Goal: Book appointment/travel/reservation

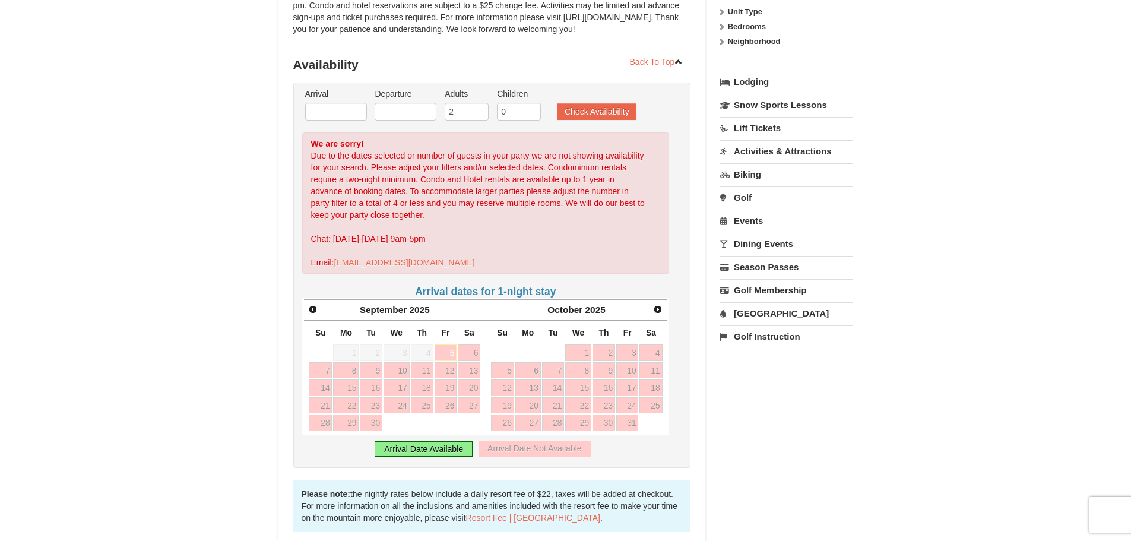
scroll to position [237, 0]
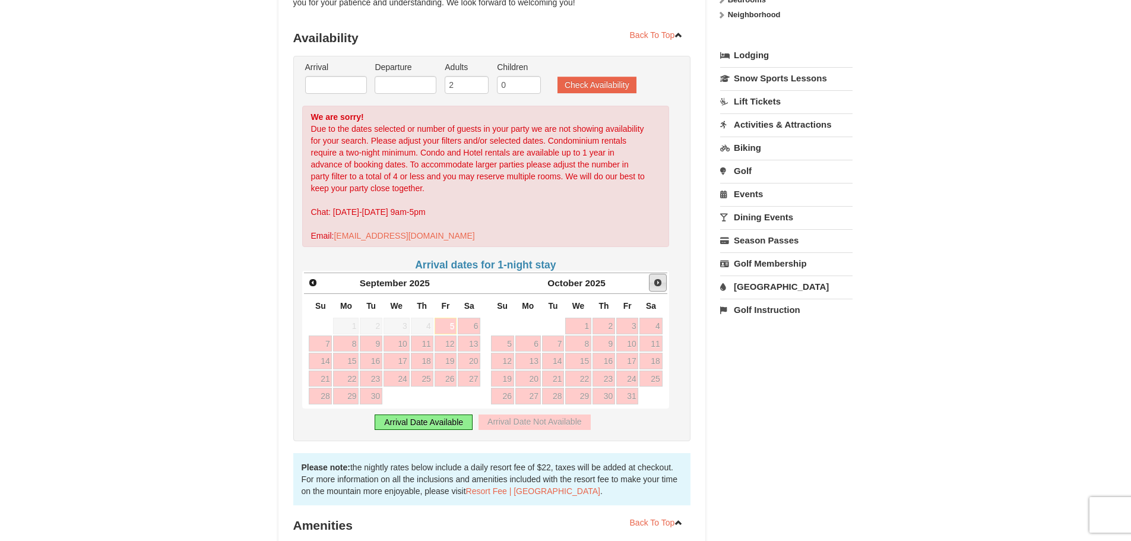
click at [658, 286] on span "Next" at bounding box center [657, 282] width 9 height 9
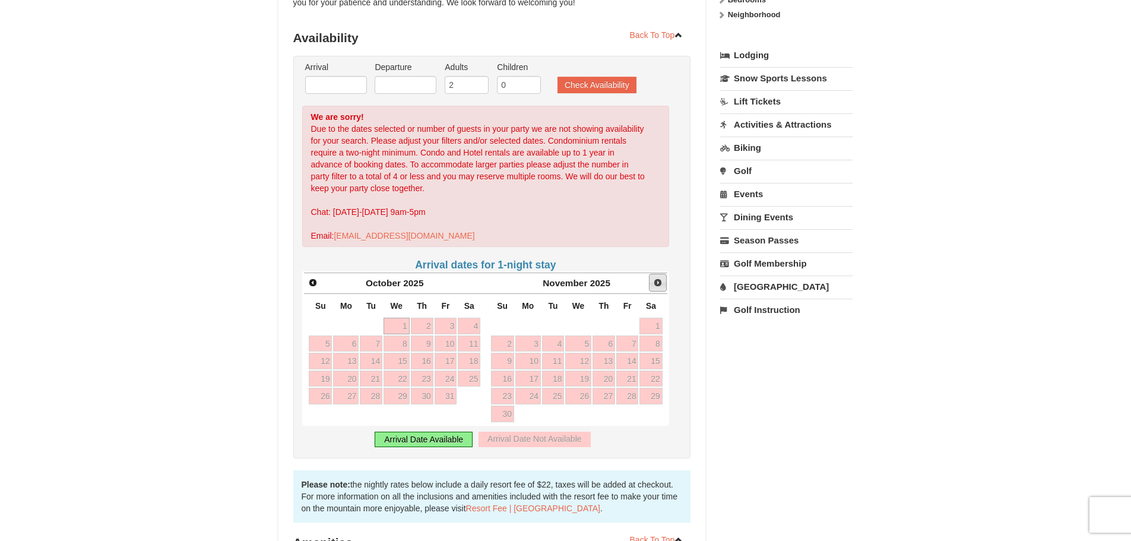
click at [660, 281] on span "Next" at bounding box center [657, 282] width 9 height 9
click at [657, 285] on span "Next" at bounding box center [657, 282] width 9 height 9
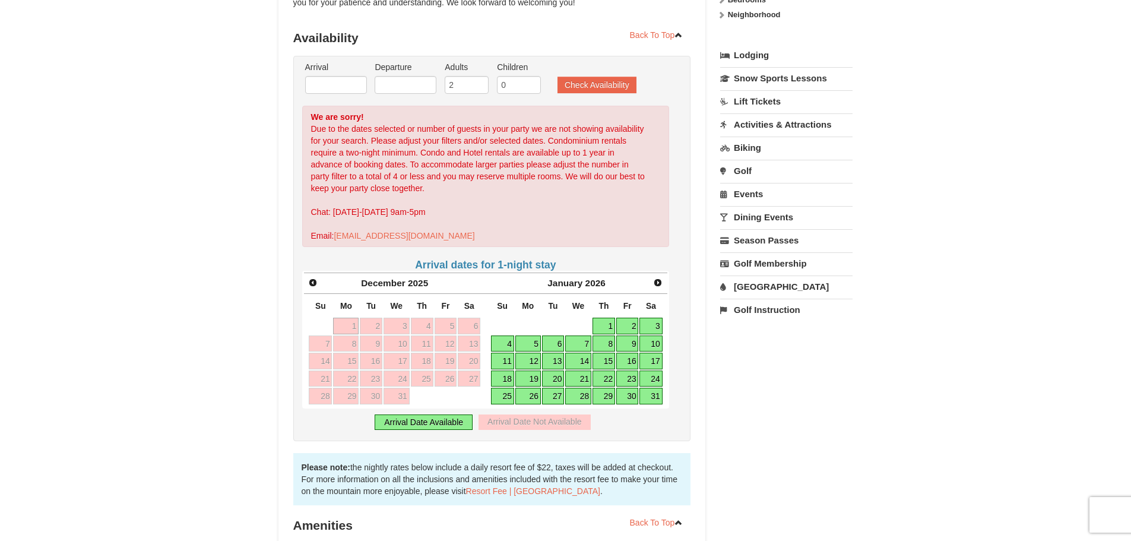
scroll to position [0, 0]
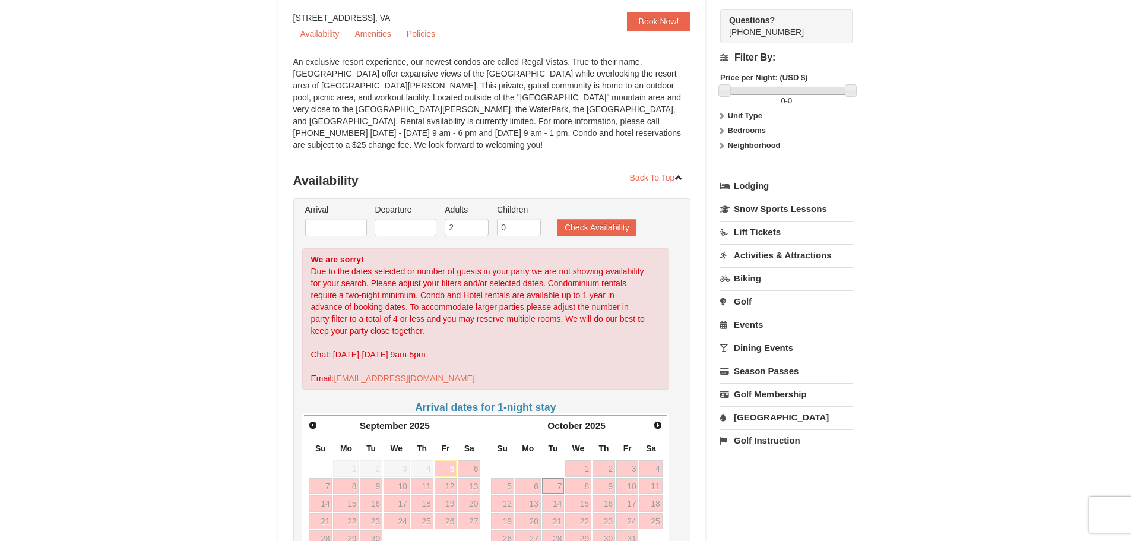
scroll to position [237, 0]
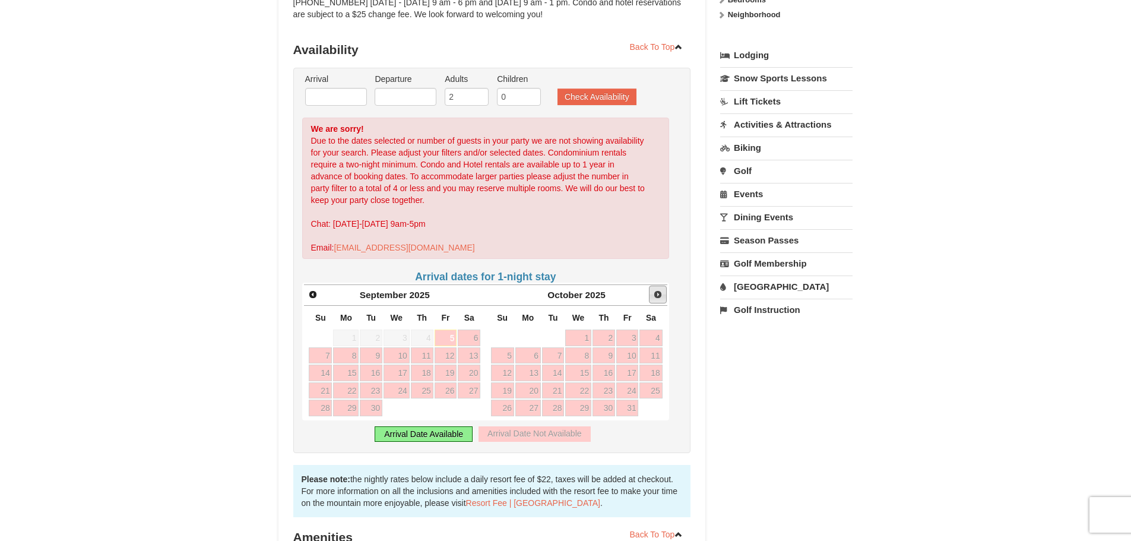
click at [653, 289] on link "Next" at bounding box center [658, 295] width 18 height 18
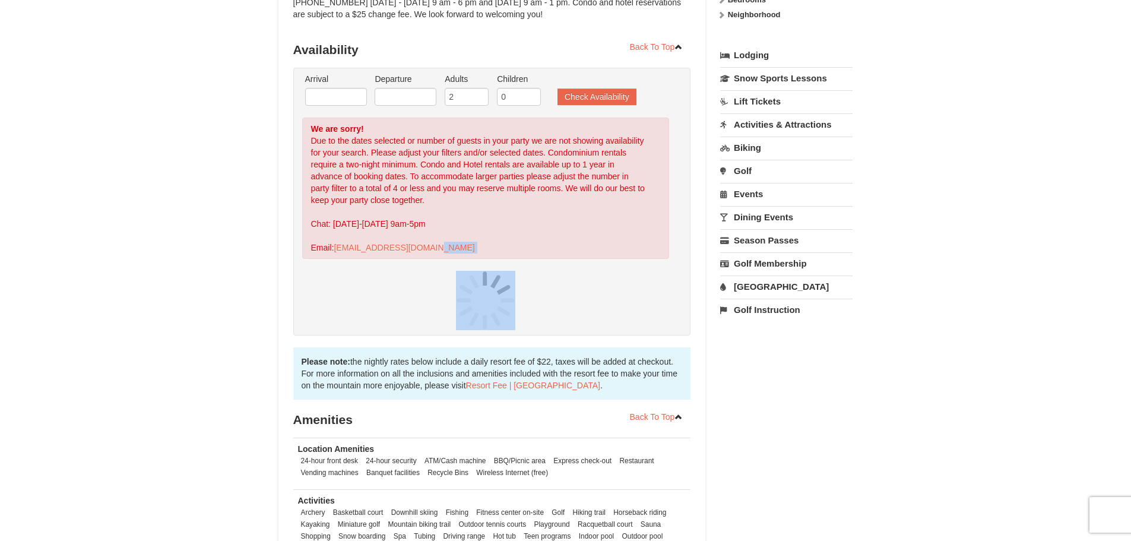
click at [653, 289] on div at bounding box center [485, 300] width 367 height 59
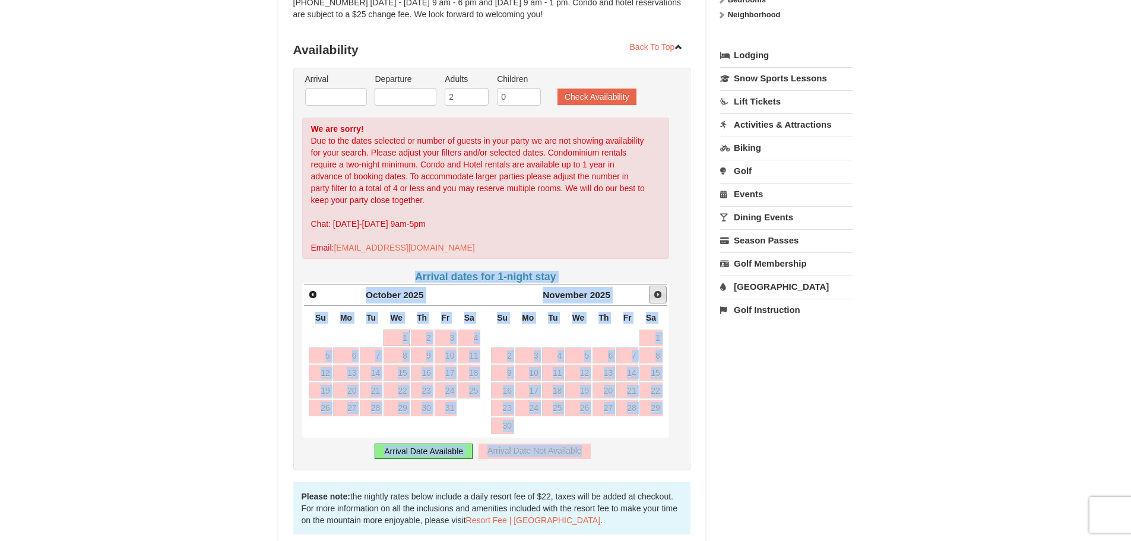
click at [653, 289] on link "Next" at bounding box center [658, 295] width 18 height 18
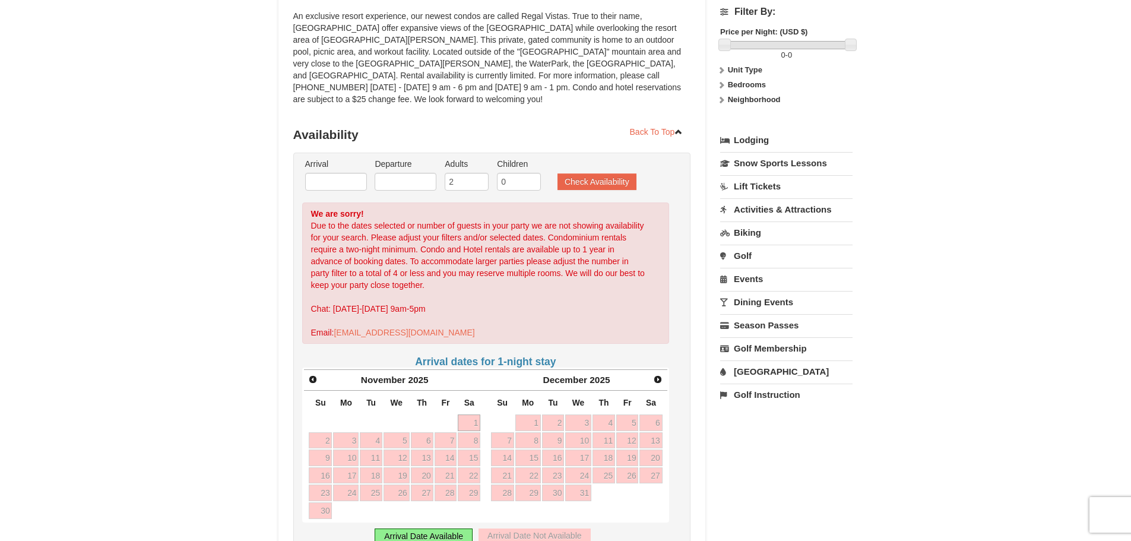
scroll to position [297, 0]
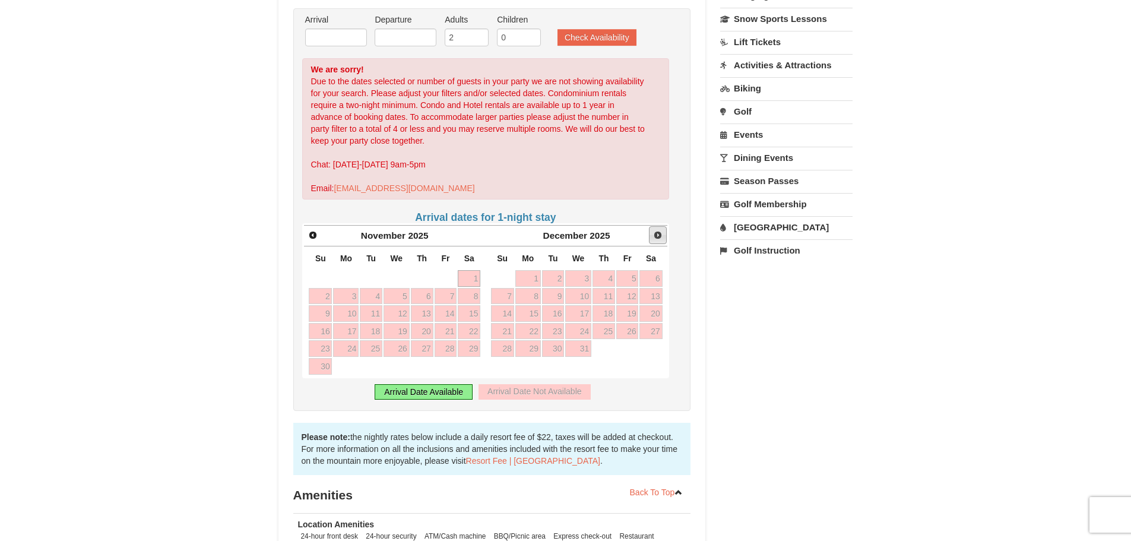
click at [662, 229] on link "Next" at bounding box center [658, 235] width 18 height 18
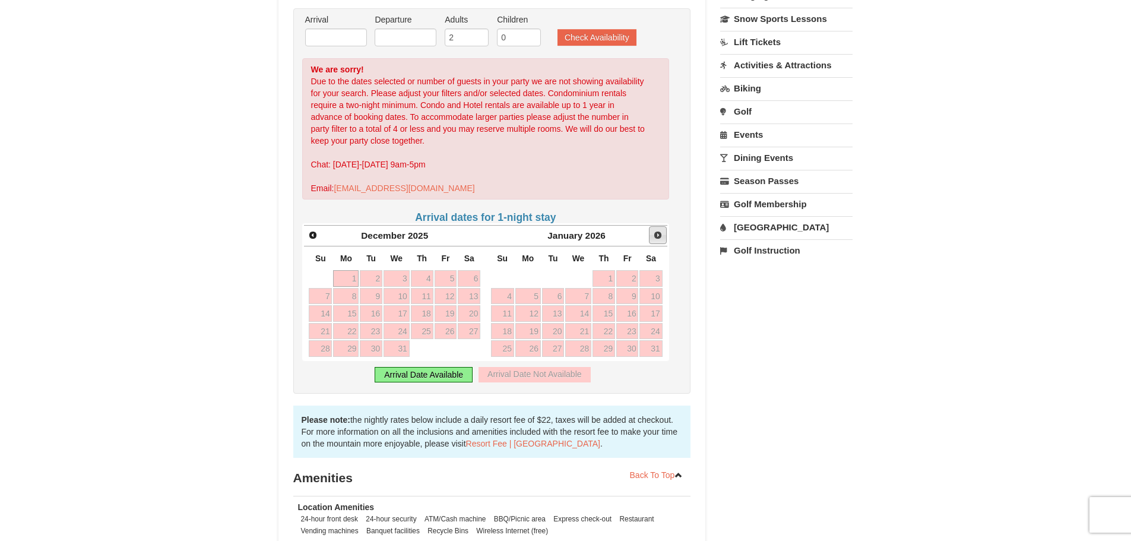
click at [658, 230] on span "Next" at bounding box center [657, 234] width 9 height 9
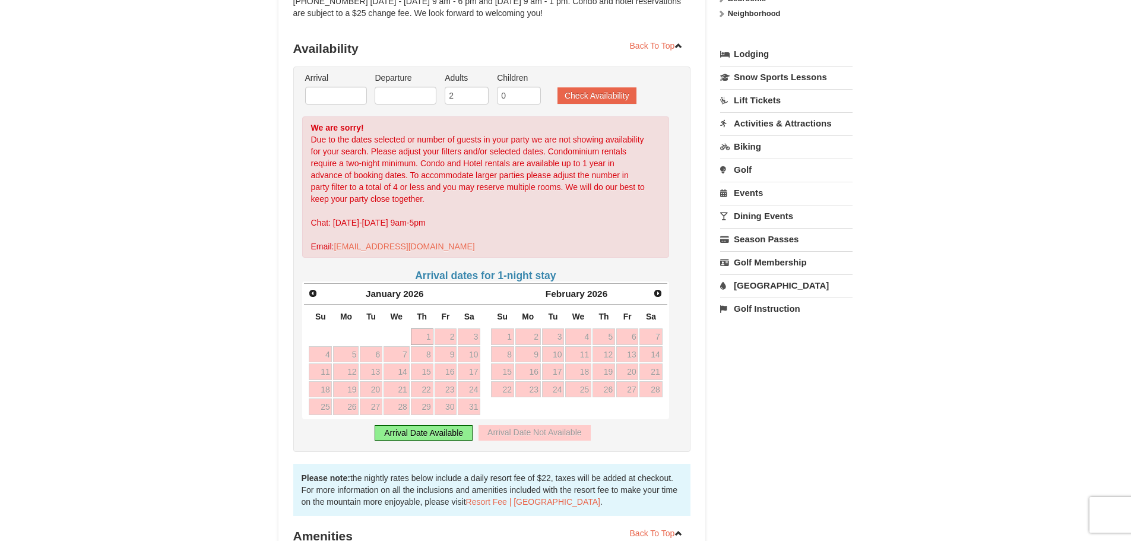
scroll to position [0, 0]
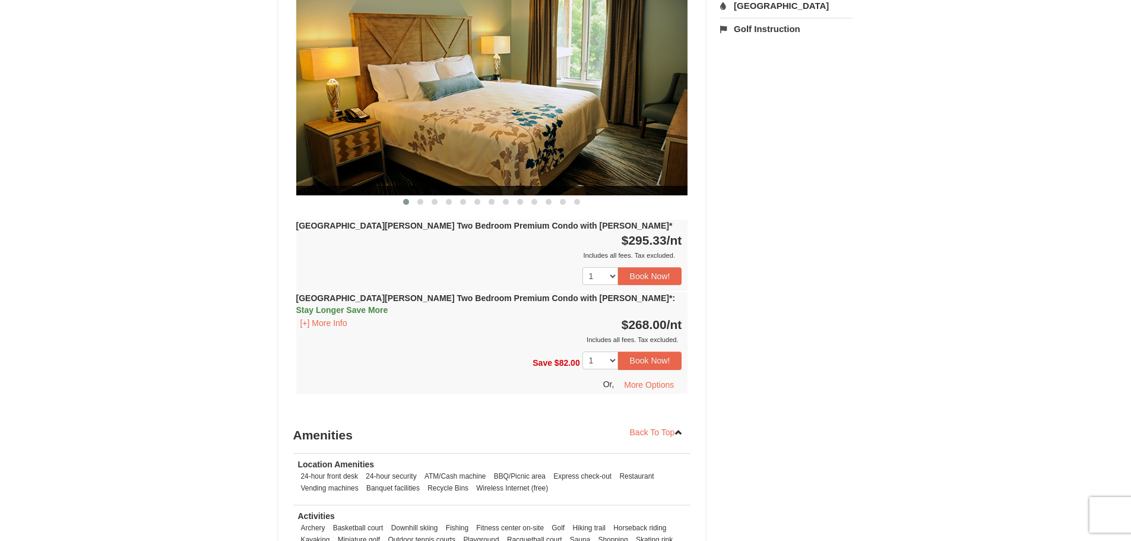
scroll to position [356, 0]
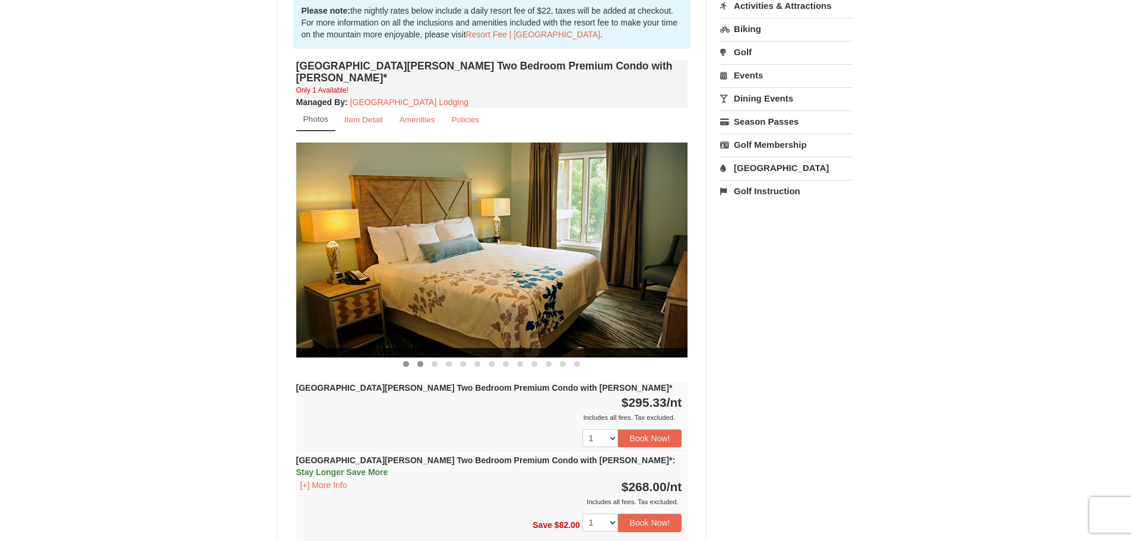
click at [423, 361] on span at bounding box center [420, 364] width 6 height 6
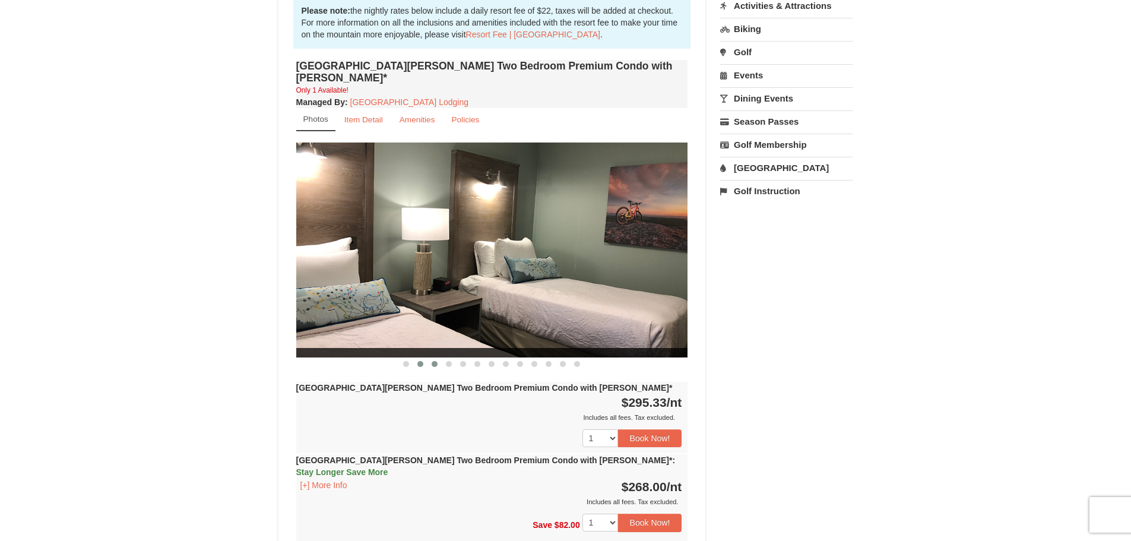
click at [439, 358] on button at bounding box center [434, 364] width 14 height 12
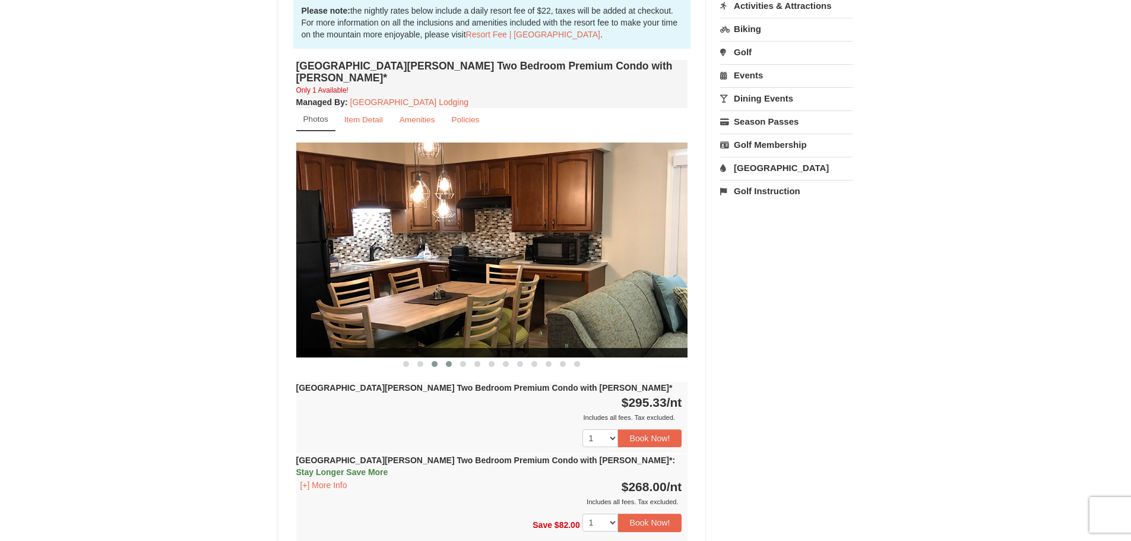
click at [449, 361] on span at bounding box center [449, 364] width 6 height 6
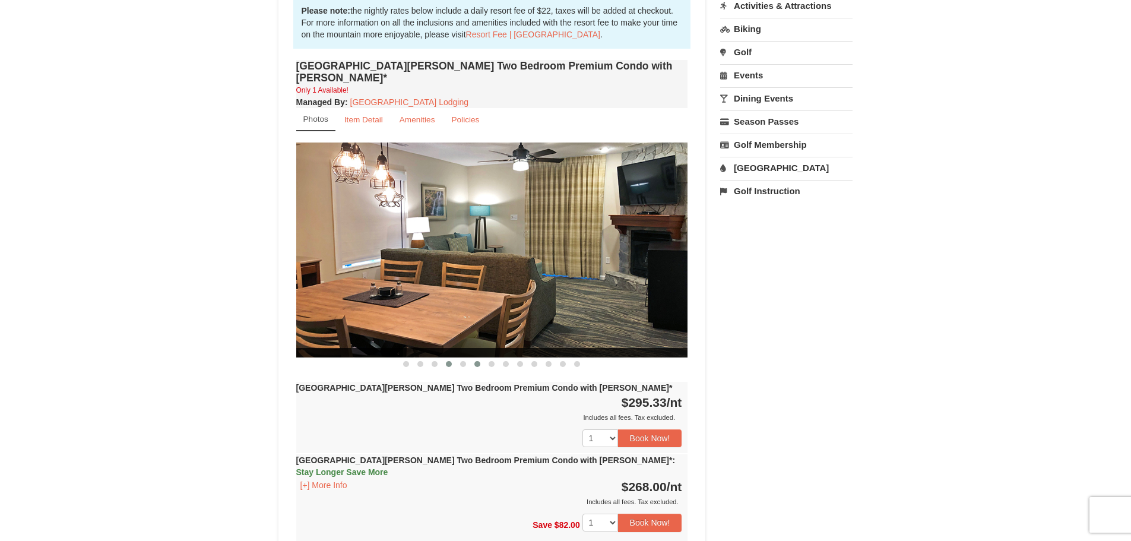
click at [477, 361] on span at bounding box center [477, 364] width 6 height 6
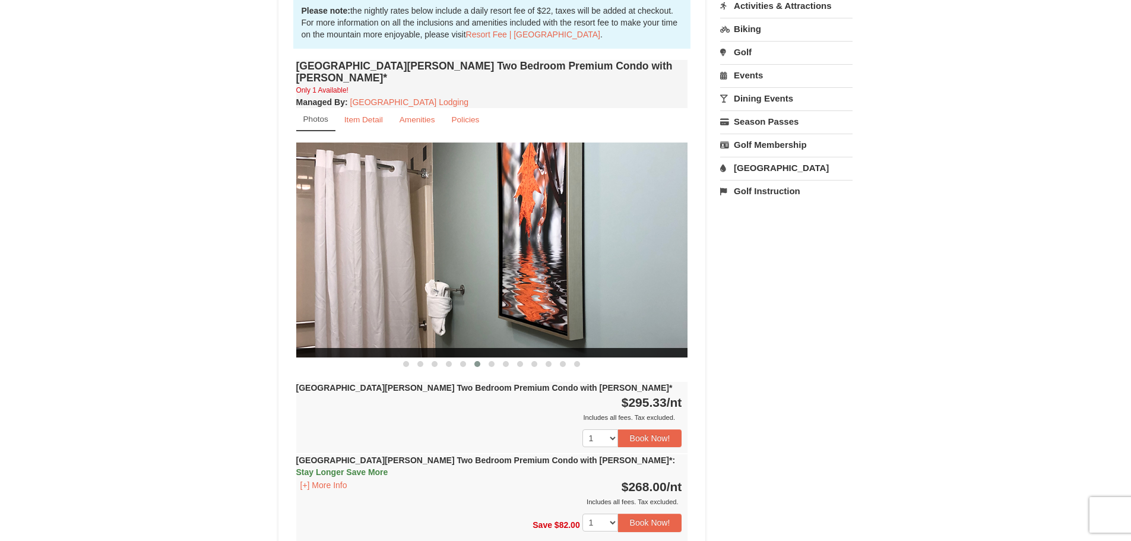
click at [512, 359] on div "Woodstone Meadows Two Bedroom Premium Condo with Jacuzzi* Only 1 Available! Man…" at bounding box center [492, 318] width 398 height 522
click at [537, 361] on span at bounding box center [534, 364] width 6 height 6
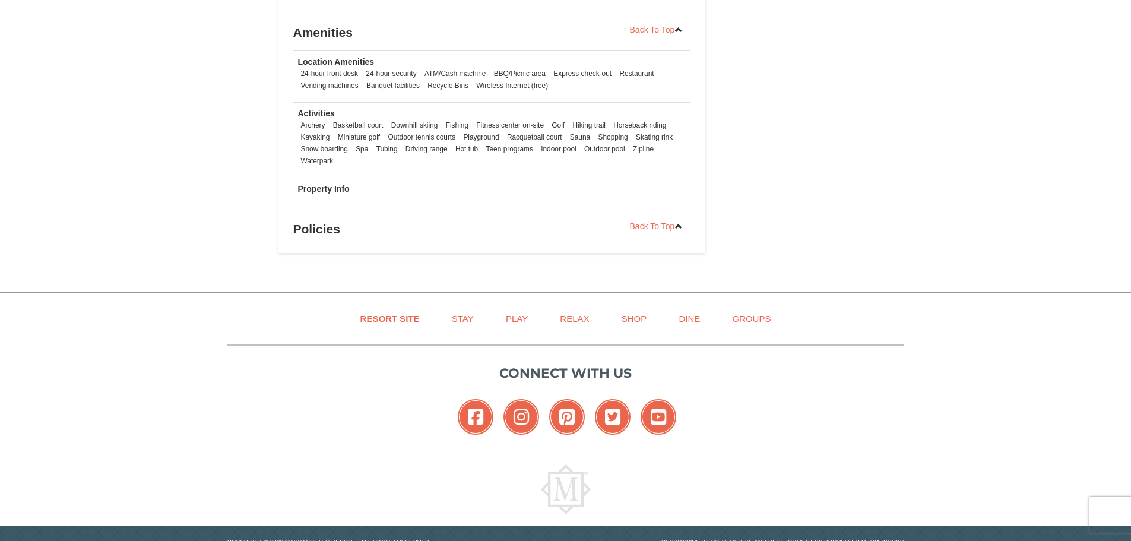
scroll to position [564, 0]
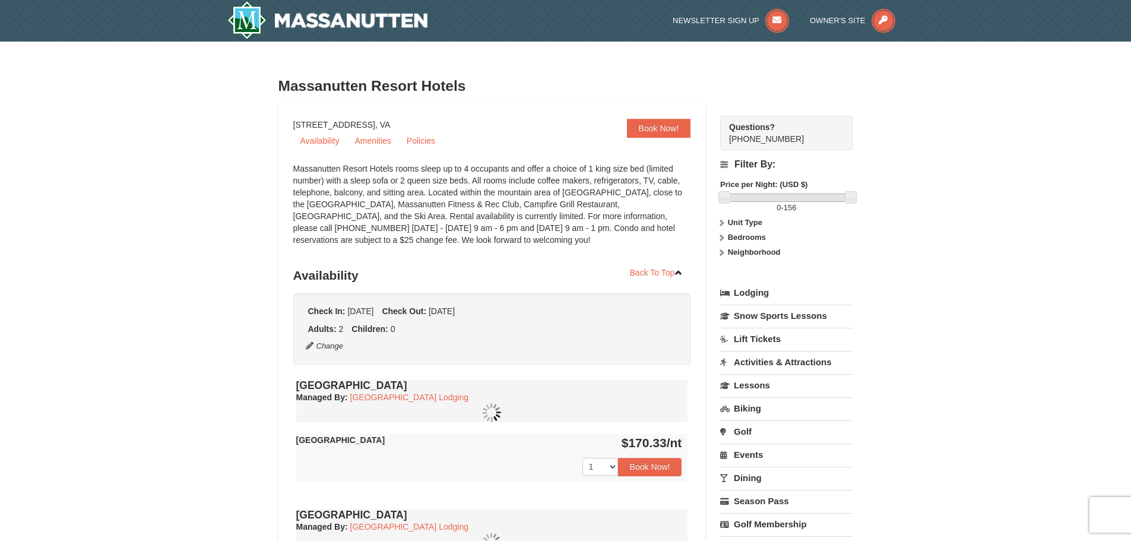
select select "9"
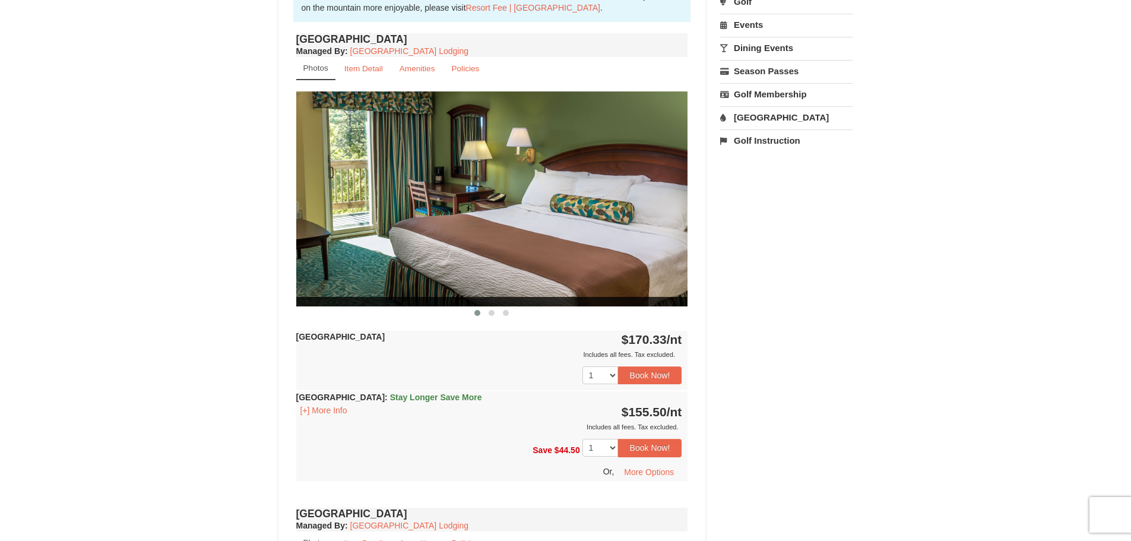
scroll to position [416, 0]
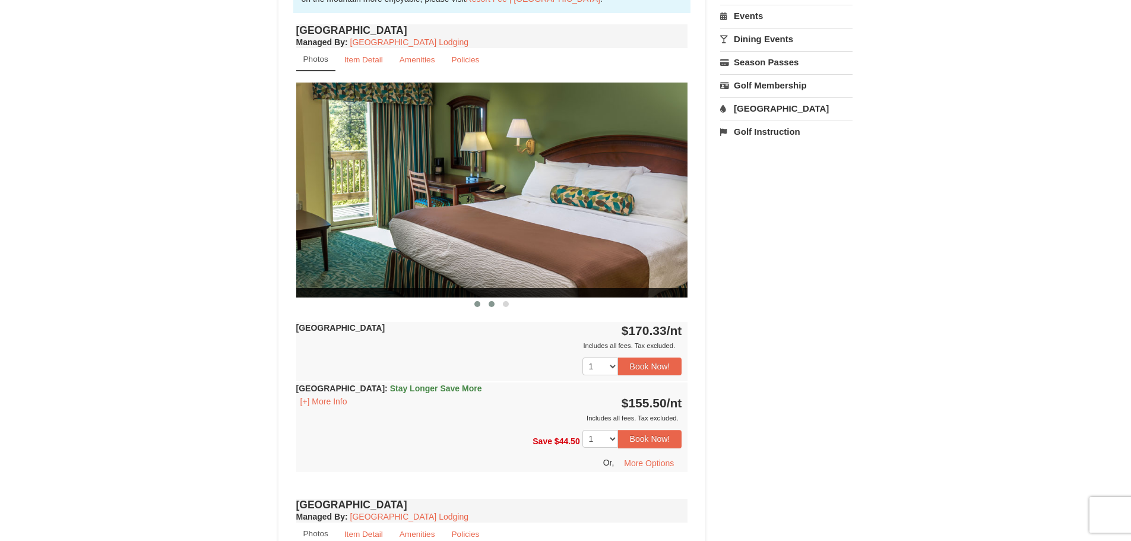
click at [496, 303] on button at bounding box center [491, 304] width 14 height 12
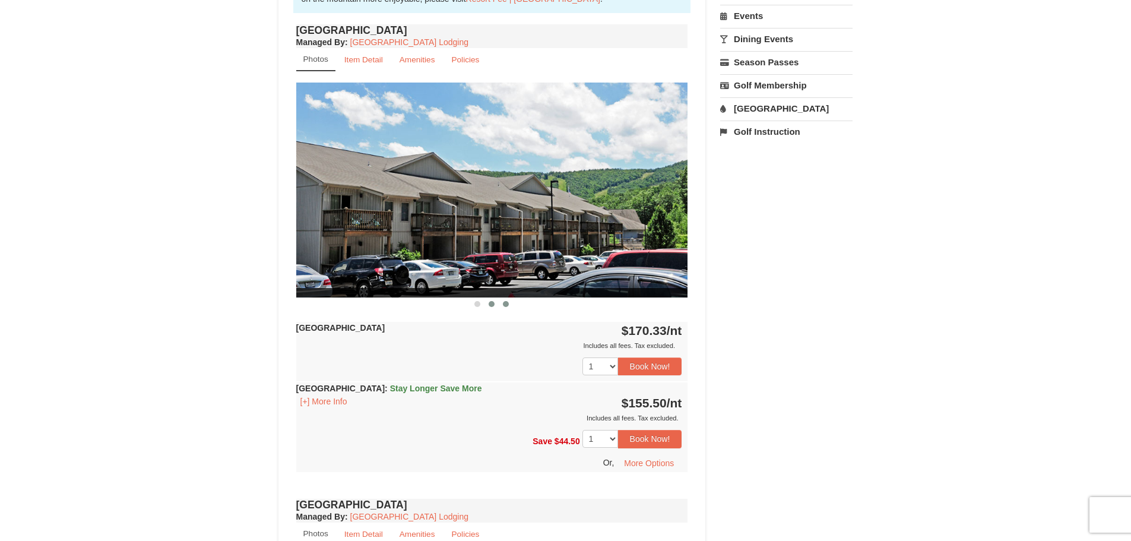
click at [502, 303] on button at bounding box center [506, 304] width 14 height 12
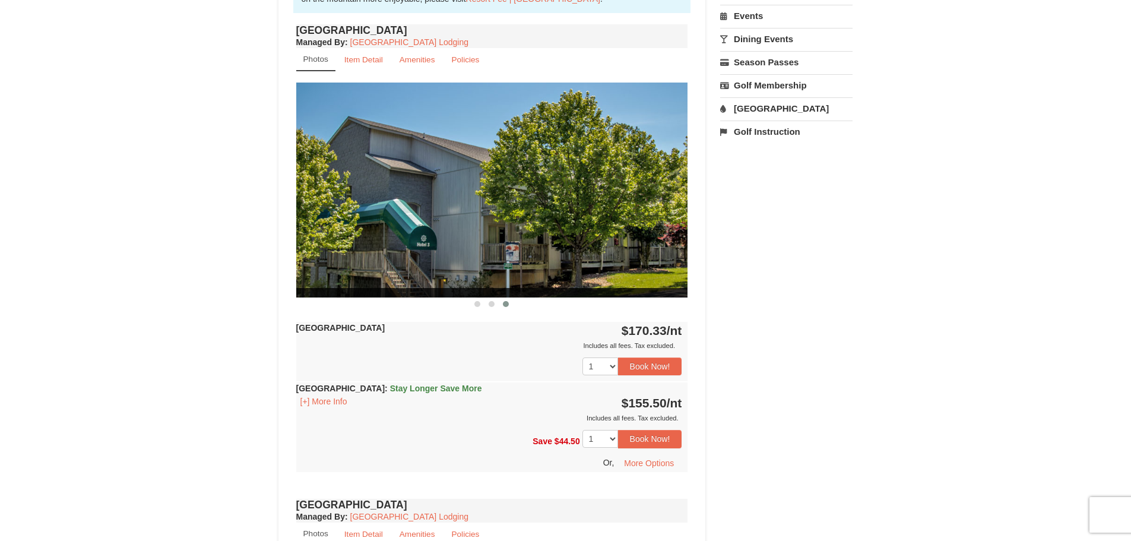
click at [503, 302] on span at bounding box center [506, 304] width 6 height 6
click at [487, 303] on button at bounding box center [491, 304] width 14 height 12
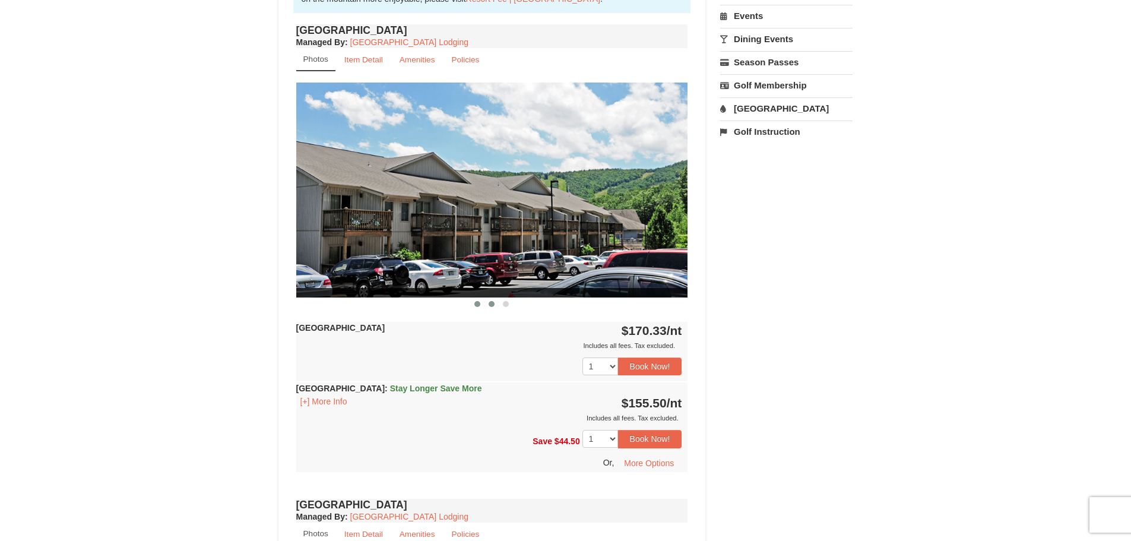
click at [475, 306] on span at bounding box center [477, 304] width 6 height 6
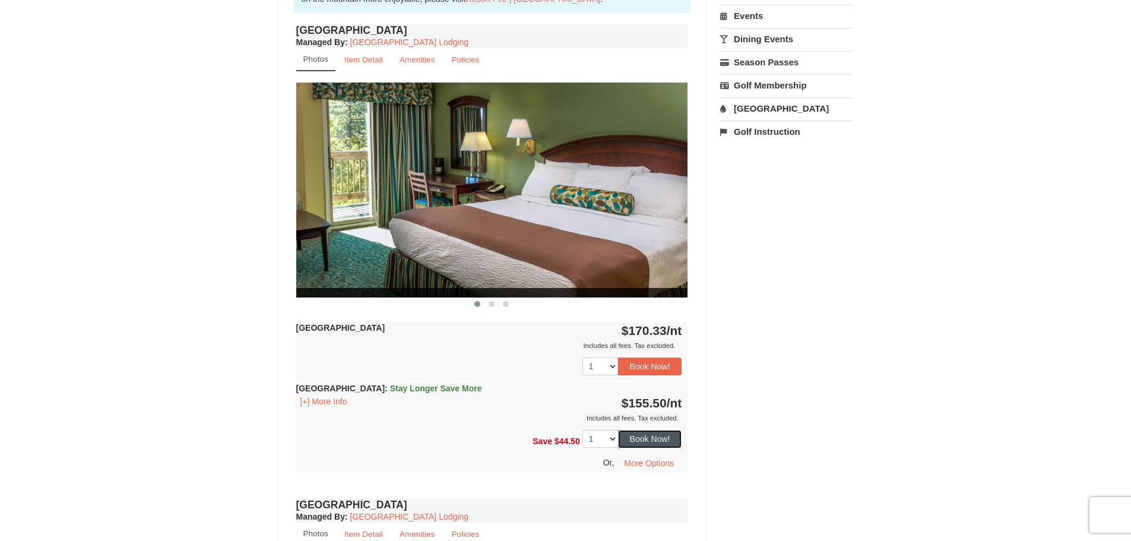
click at [657, 442] on button "Book Now!" at bounding box center [650, 439] width 64 height 18
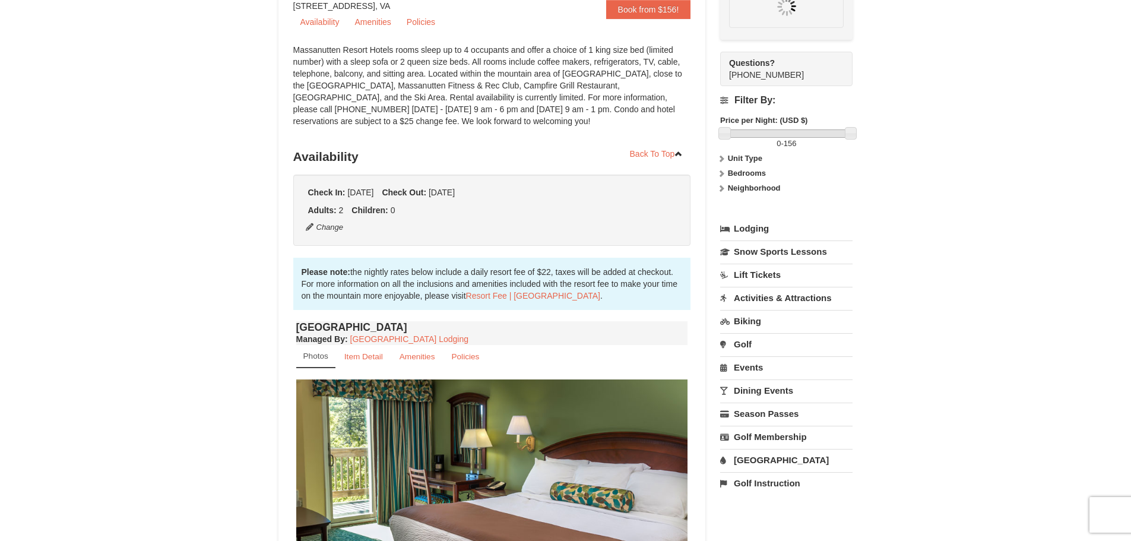
scroll to position [104, 0]
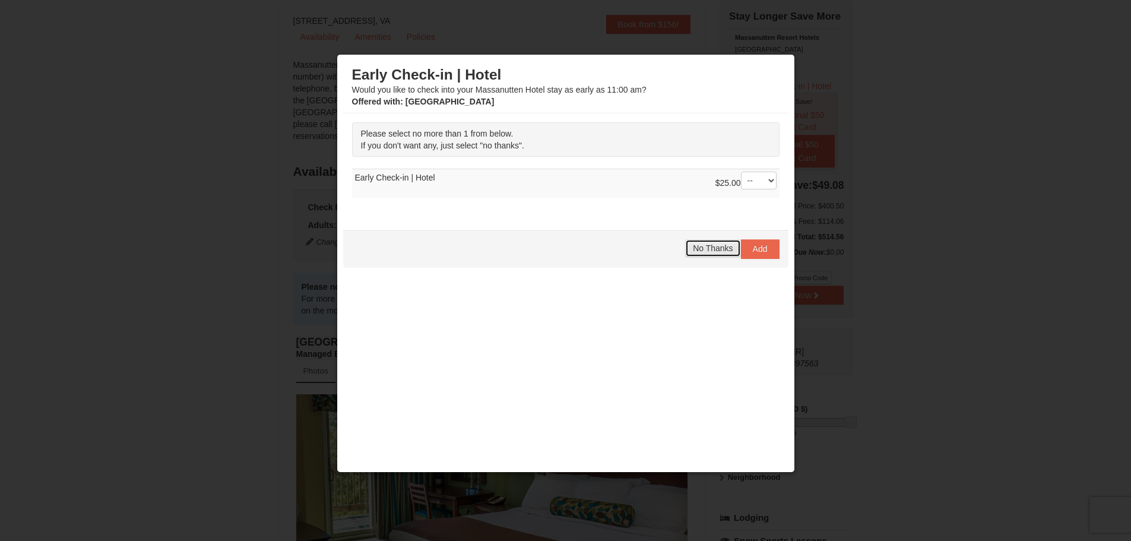
click at [706, 249] on span "No Thanks" at bounding box center [713, 247] width 40 height 9
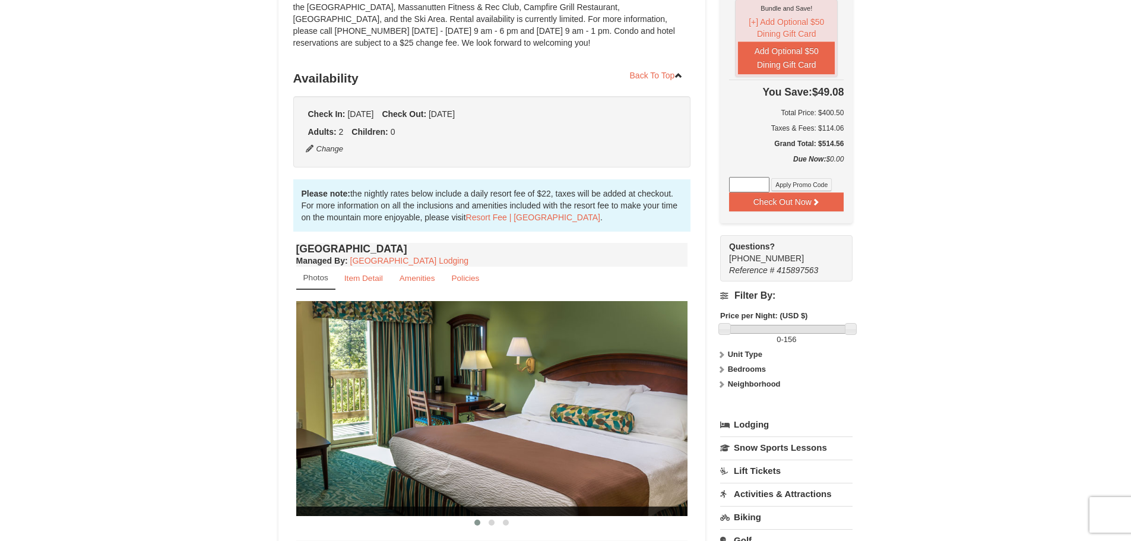
scroll to position [297, 0]
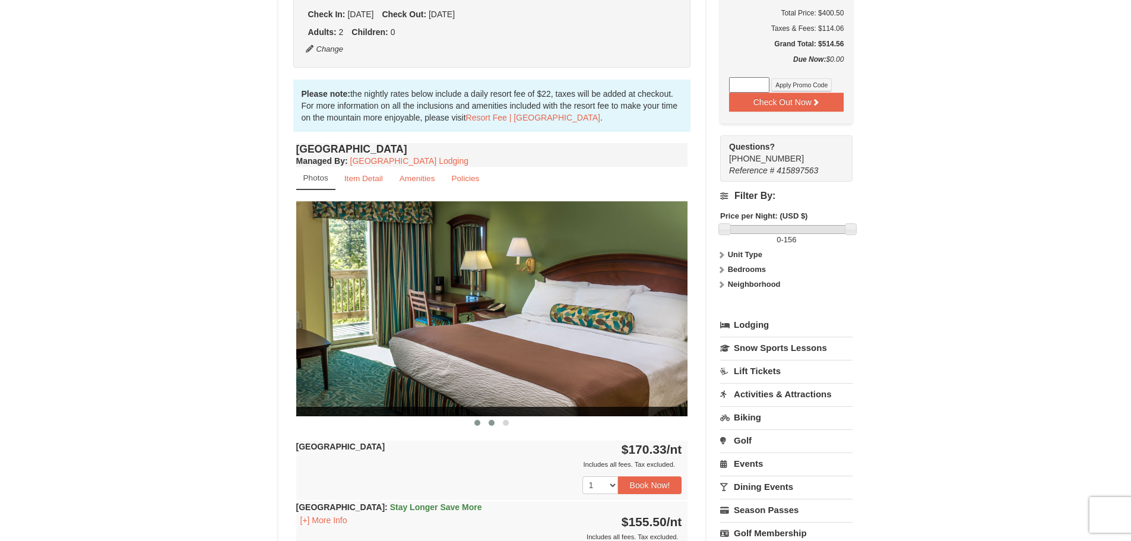
click at [494, 423] on span at bounding box center [492, 423] width 6 height 6
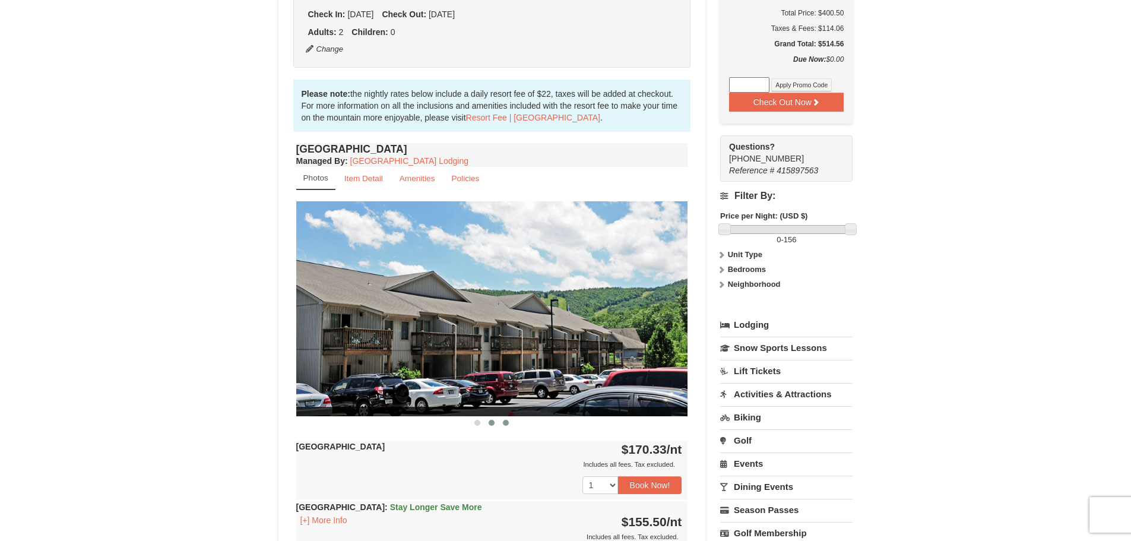
click at [511, 426] on button at bounding box center [506, 423] width 14 height 12
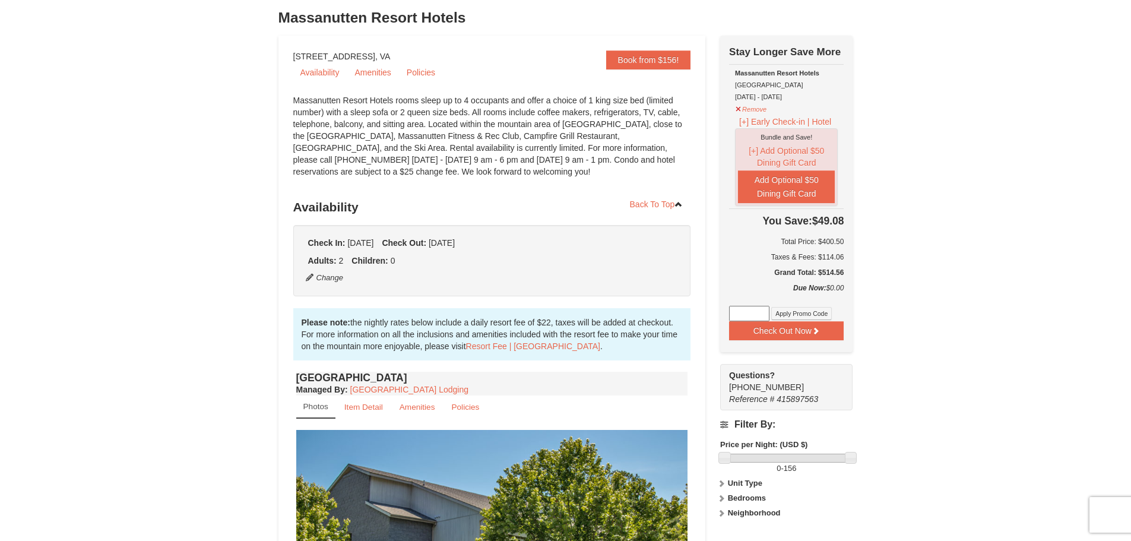
scroll to position [59, 0]
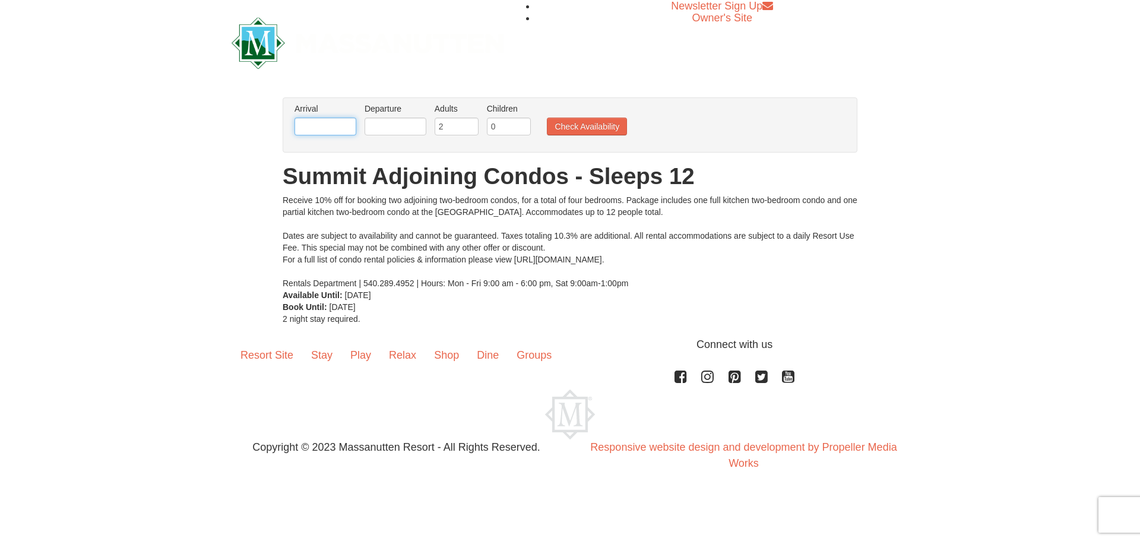
click at [329, 124] on input "text" at bounding box center [325, 127] width 62 height 18
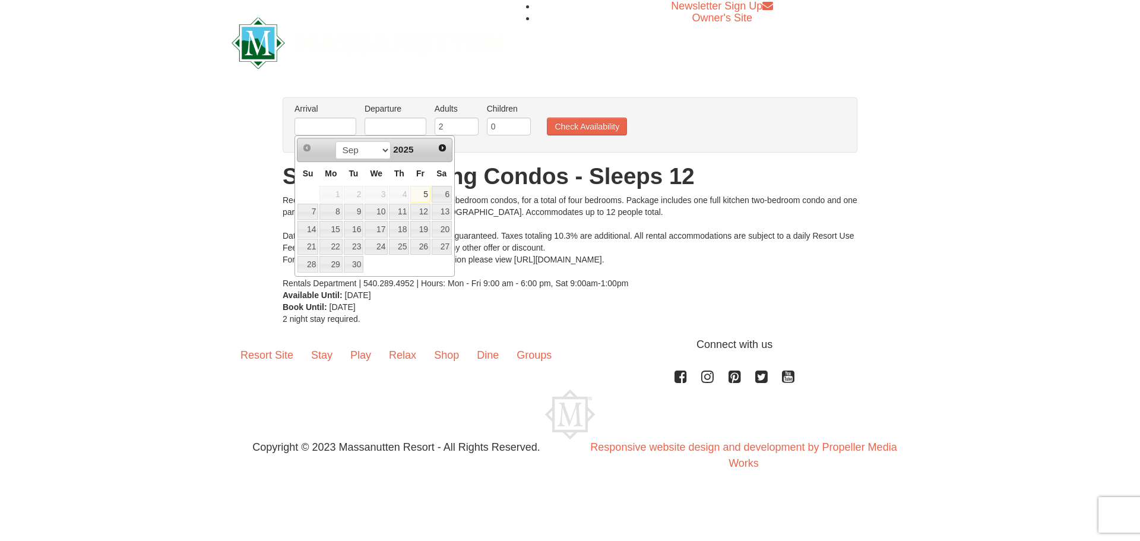
click at [446, 155] on link "Next" at bounding box center [442, 147] width 17 height 17
click at [446, 153] on span "Next" at bounding box center [441, 147] width 9 height 9
click at [404, 267] on link "27" at bounding box center [399, 264] width 20 height 17
type input "[DATE]"
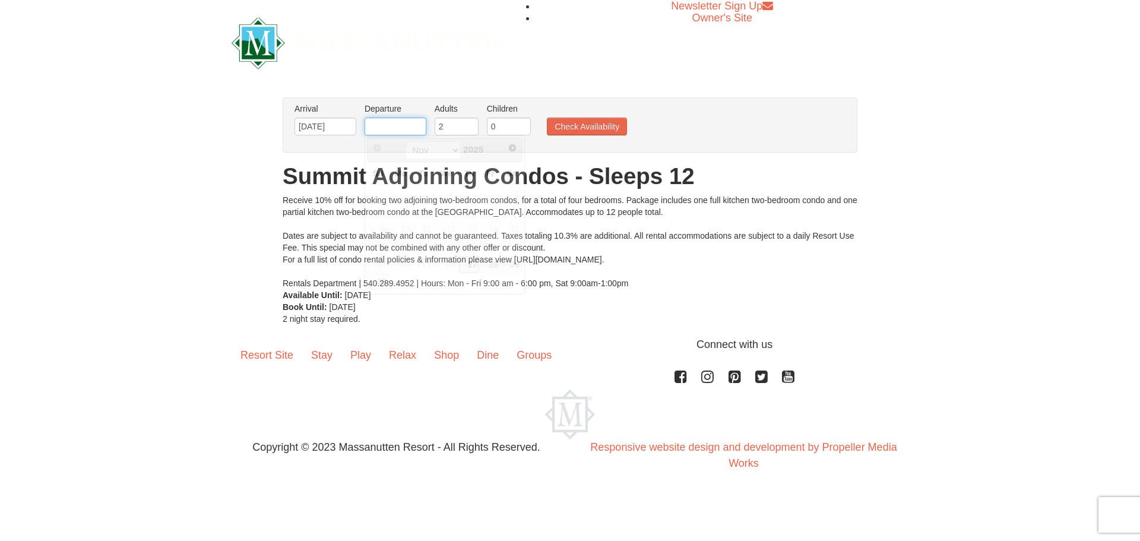
click at [383, 119] on input "text" at bounding box center [395, 127] width 62 height 18
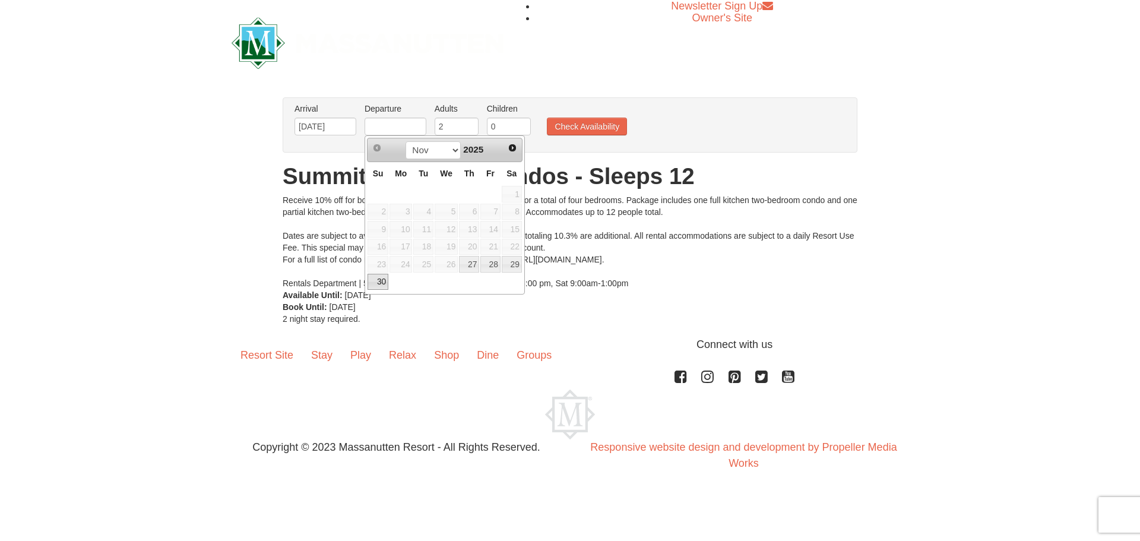
click at [382, 280] on link "30" at bounding box center [377, 282] width 21 height 17
type input "[DATE]"
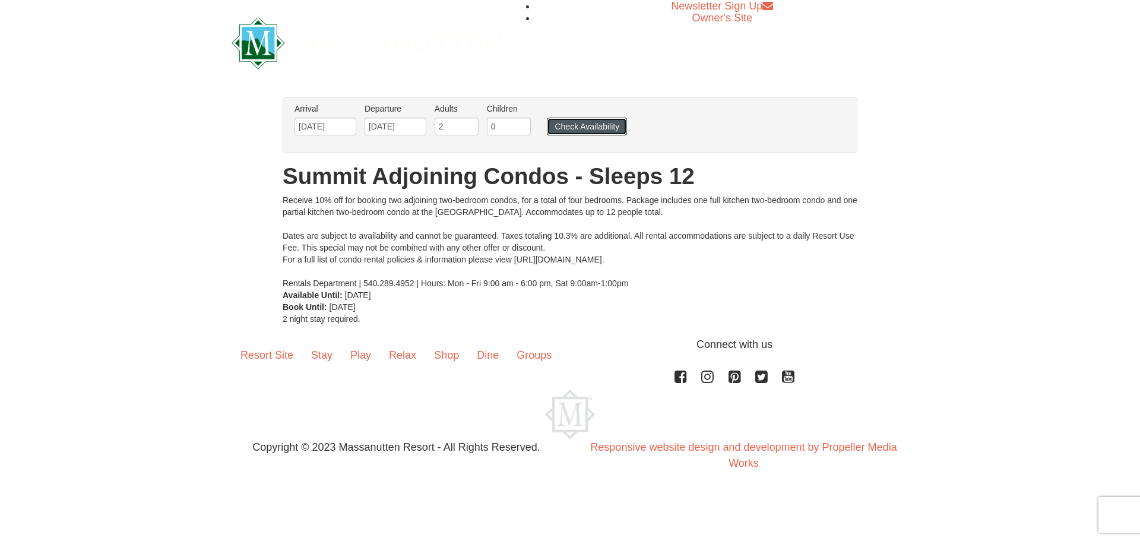
click at [575, 129] on button "Check Availability" at bounding box center [587, 127] width 80 height 18
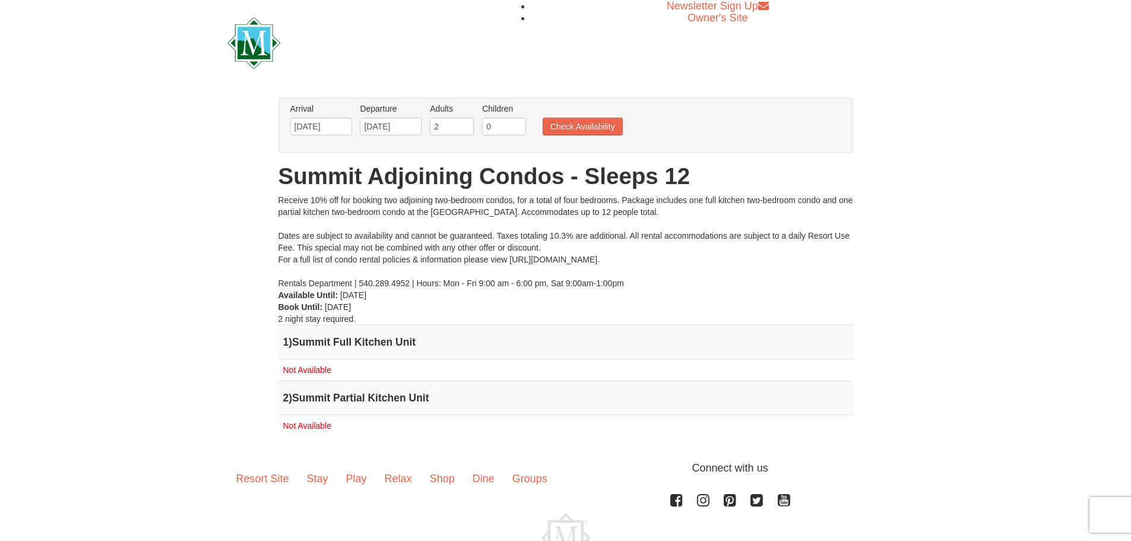
click at [322, 369] on span "Not Available" at bounding box center [307, 369] width 48 height 9
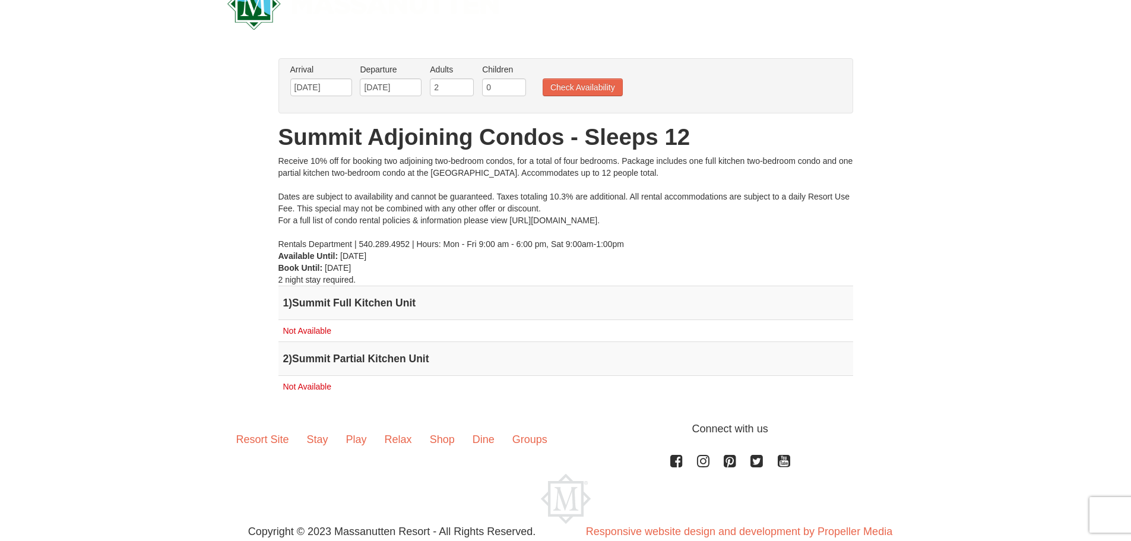
scroll to position [77, 0]
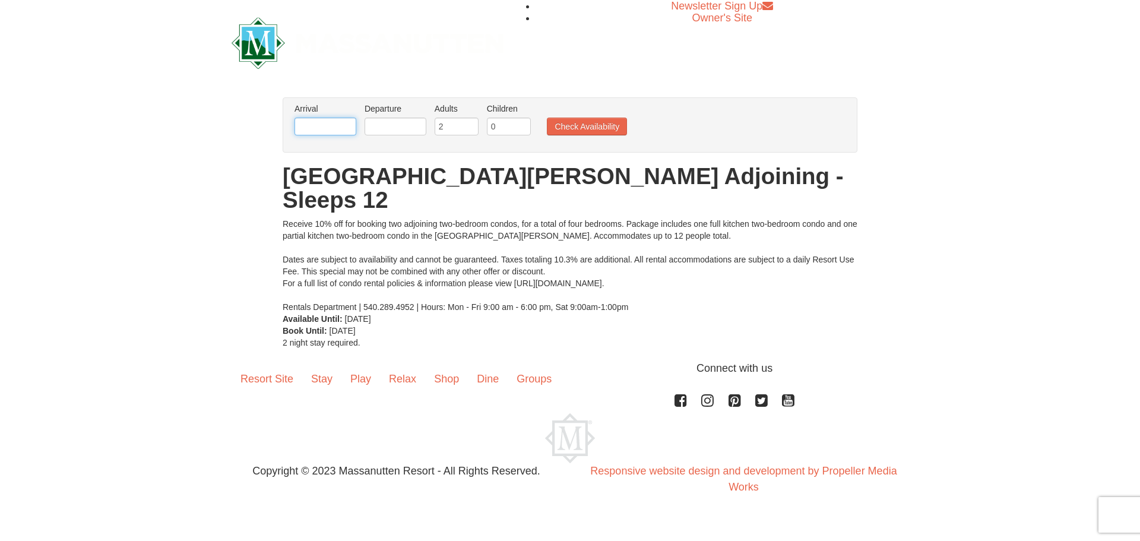
click at [329, 120] on input "text" at bounding box center [325, 127] width 62 height 18
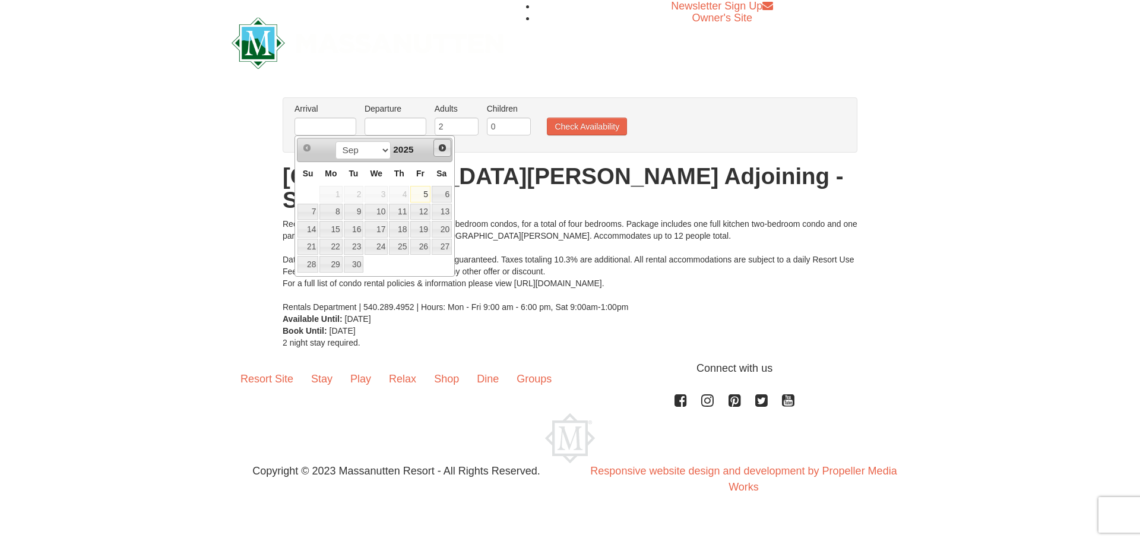
click at [440, 151] on span "Next" at bounding box center [441, 147] width 9 height 9
click at [440, 152] on span "Next" at bounding box center [441, 147] width 9 height 9
click at [402, 261] on link "27" at bounding box center [399, 264] width 20 height 17
type input "[DATE]"
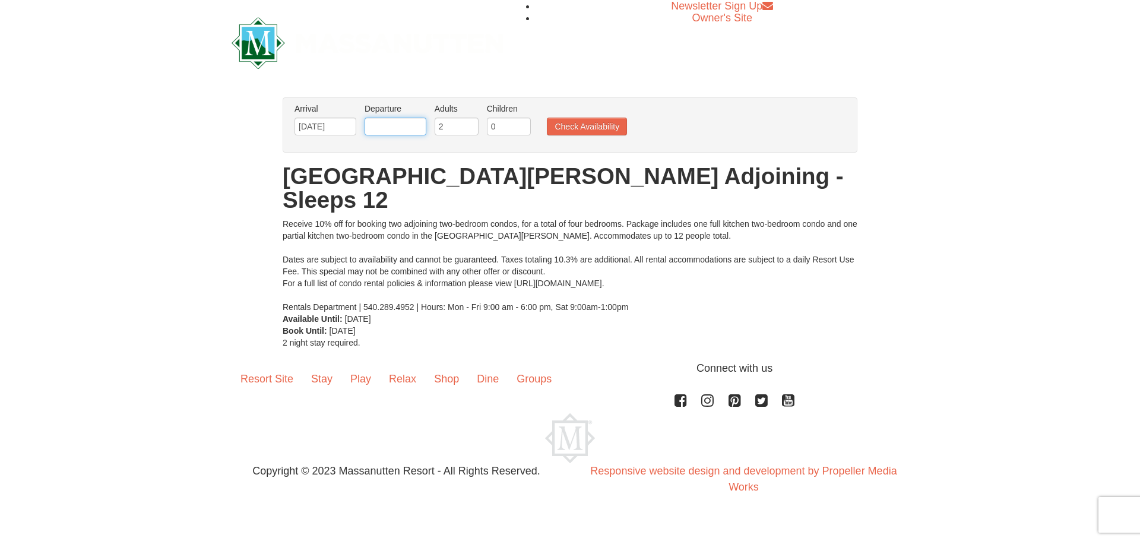
drag, startPoint x: 415, startPoint y: 126, endPoint x: 415, endPoint y: 133, distance: 6.5
click at [415, 126] on input "text" at bounding box center [395, 127] width 62 height 18
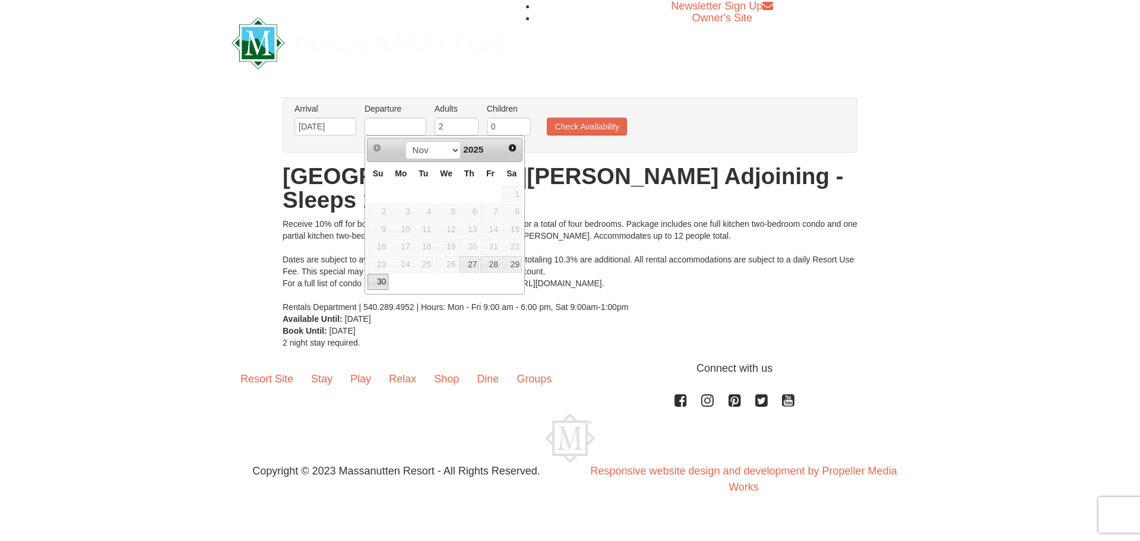
click at [379, 280] on link "30" at bounding box center [377, 282] width 21 height 17
type input "[DATE]"
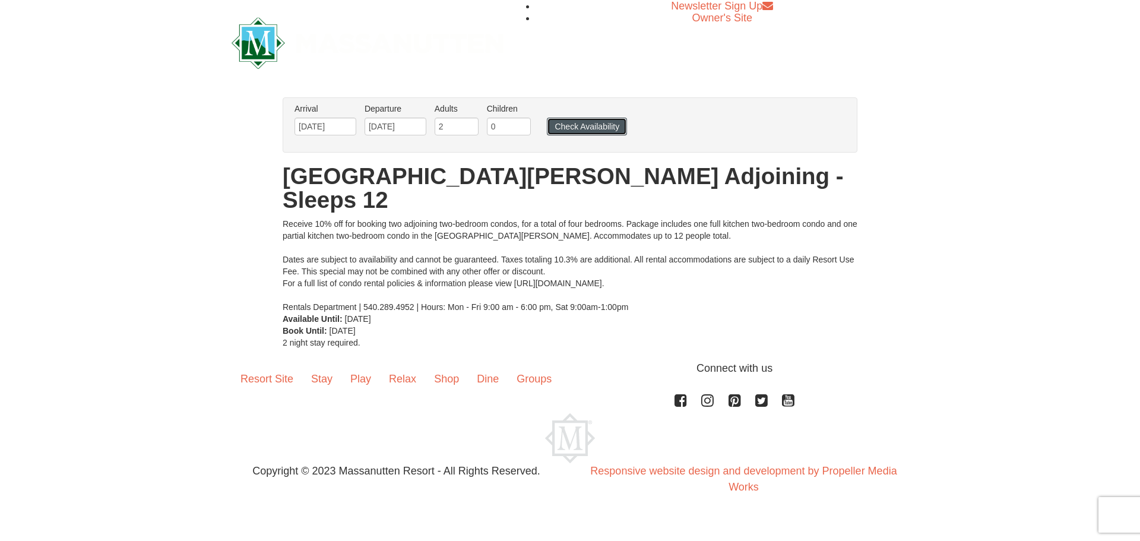
click at [572, 131] on button "Check Availability" at bounding box center [587, 127] width 80 height 18
